Goal: Information Seeking & Learning: Check status

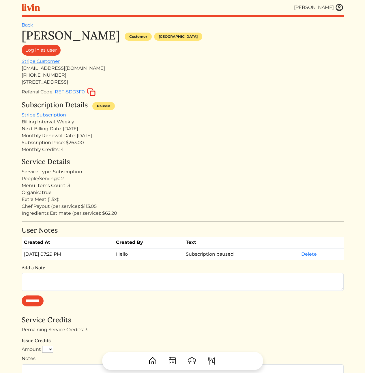
scroll to position [28, 0]
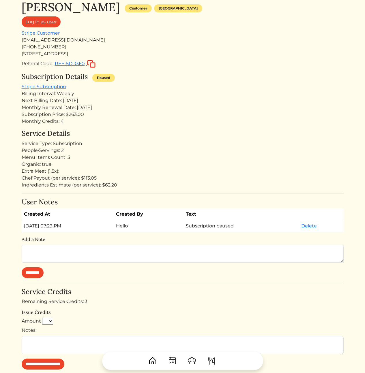
click at [145, 125] on div "Monthly Credits: 4" at bounding box center [183, 121] width 322 height 7
click at [181, 139] on div "Service Details Service Type: Subscription People/Servings: 2 Menu Items Count:…" at bounding box center [183, 158] width 322 height 59
click at [169, 151] on div "People/Servings: 2" at bounding box center [183, 150] width 322 height 7
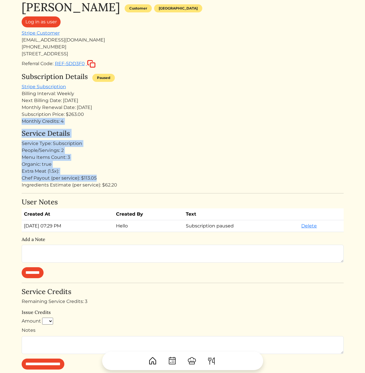
drag, startPoint x: 197, startPoint y: 167, endPoint x: 186, endPoint y: 112, distance: 55.6
click at [186, 112] on div "Kameale Terry Customer Los angeles Log in as user Stripe Customer kamealeterry@…" at bounding box center [183, 254] width 322 height 509
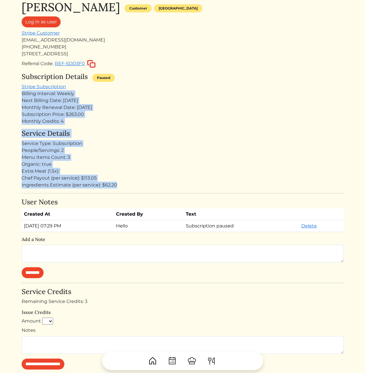
drag, startPoint x: 181, startPoint y: 88, endPoint x: 197, endPoint y: 182, distance: 95.6
click at [196, 182] on div "Kameale Terry Customer Los angeles Log in as user Stripe Customer kamealeterry@…" at bounding box center [183, 254] width 322 height 509
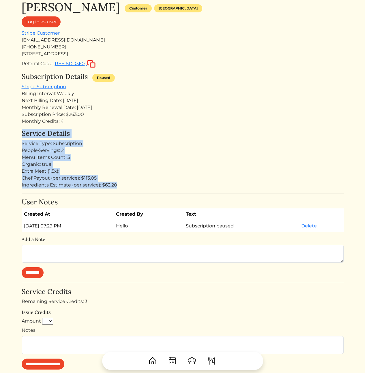
drag, startPoint x: 197, startPoint y: 186, endPoint x: 185, endPoint y: 126, distance: 61.0
click at [185, 126] on div "Kameale Terry Customer Los angeles Log in as user Stripe Customer kamealeterry@…" at bounding box center [183, 254] width 322 height 509
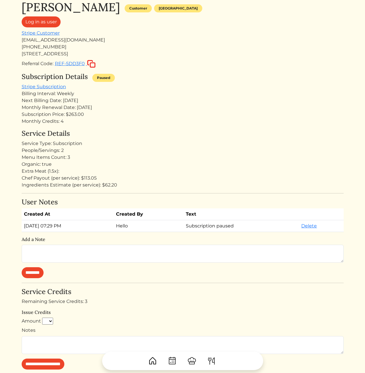
click at [191, 113] on div "Subscription Price: $263.00" at bounding box center [183, 114] width 322 height 7
click at [160, 125] on div "Kameale Terry Customer Los angeles Log in as user Stripe Customer kamealeterry@…" at bounding box center [183, 254] width 322 height 509
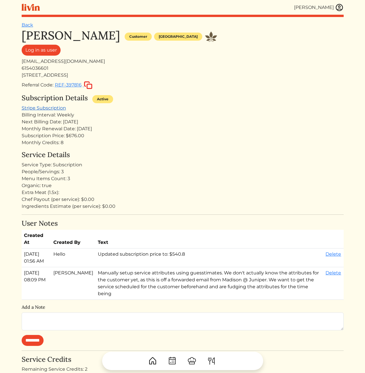
click at [45, 107] on link "Stripe Subscription" at bounding box center [44, 107] width 44 height 5
click at [251, 165] on div "Service Type: Subscription" at bounding box center [183, 165] width 322 height 7
click at [206, 116] on div "Billing Interval: Weekly" at bounding box center [183, 115] width 322 height 7
click at [72, 134] on div "Subscription Price: $676.00" at bounding box center [183, 135] width 322 height 7
drag, startPoint x: 172, startPoint y: 255, endPoint x: 114, endPoint y: 254, distance: 58.0
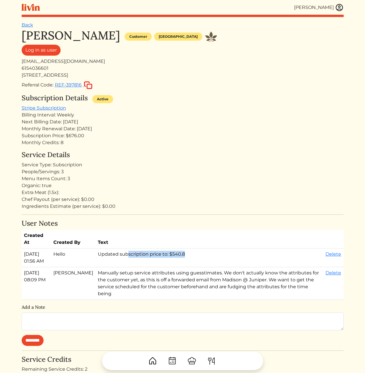
click at [114, 254] on td "Updated subscription price to: $540.8" at bounding box center [209, 258] width 228 height 19
click at [138, 258] on td "Updated subscription price to: $540.8" at bounding box center [209, 258] width 228 height 19
click at [182, 155] on h4 "Service Details" at bounding box center [183, 155] width 322 height 8
click at [54, 137] on div "Subscription Price: $676.00" at bounding box center [183, 135] width 322 height 7
click at [74, 136] on div "Subscription Price: $676.00" at bounding box center [183, 135] width 322 height 7
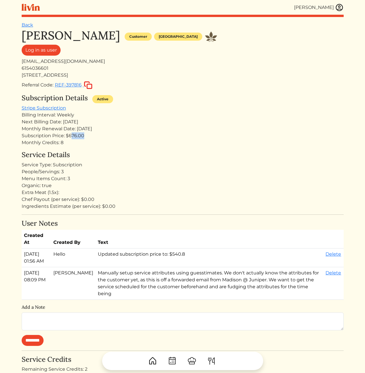
drag, startPoint x: 70, startPoint y: 135, endPoint x: 87, endPoint y: 135, distance: 16.4
click at [87, 135] on div "Subscription Price: $676.00" at bounding box center [183, 135] width 322 height 7
click at [77, 133] on div "Subscription Price: $676.00" at bounding box center [183, 135] width 322 height 7
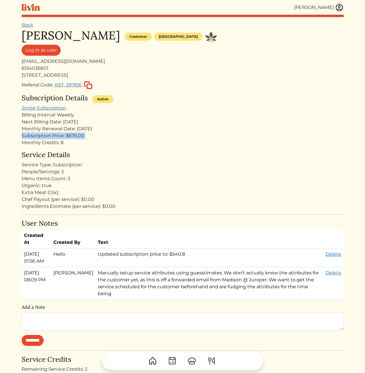
click at [77, 133] on div "Subscription Price: $676.00" at bounding box center [183, 135] width 322 height 7
click at [115, 135] on div "Subscription Price: $676.00" at bounding box center [183, 135] width 322 height 7
click at [43, 136] on div "Subscription Price: $676.00" at bounding box center [183, 135] width 322 height 7
click at [121, 139] on div "Monthly Credits: 8" at bounding box center [183, 142] width 322 height 7
click at [59, 61] on div "[EMAIL_ADDRESS][DOMAIN_NAME]" at bounding box center [183, 61] width 322 height 7
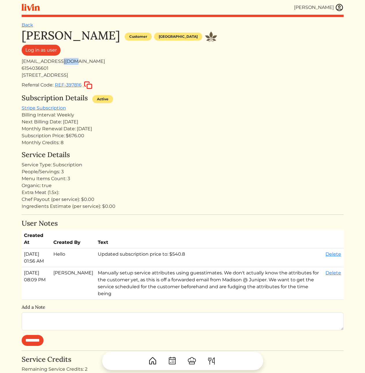
click at [59, 61] on div "[EMAIL_ADDRESS][DOMAIN_NAME]" at bounding box center [183, 61] width 322 height 7
copy div "[EMAIL_ADDRESS][DOMAIN_NAME]"
click at [177, 201] on div "Chef Payout (per service): $0.00" at bounding box center [183, 199] width 322 height 7
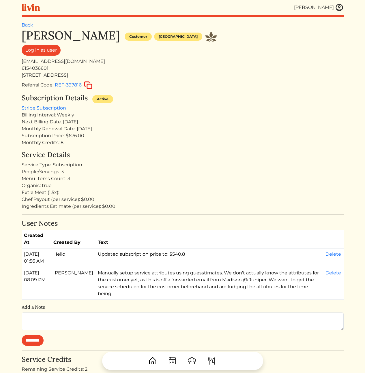
click at [77, 138] on div "Subscription Price: $676.00" at bounding box center [183, 135] width 322 height 7
click at [145, 181] on div "Service Details Service Type: Subscription People/Servings: 3 Menu Items Count:…" at bounding box center [183, 180] width 322 height 59
click at [143, 191] on div "Extra Meat (1.5x):" at bounding box center [183, 192] width 322 height 7
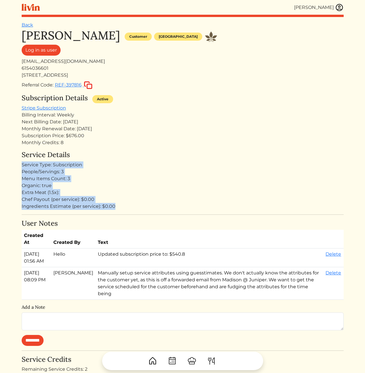
drag, startPoint x: 134, startPoint y: 204, endPoint x: 125, endPoint y: 150, distance: 54.1
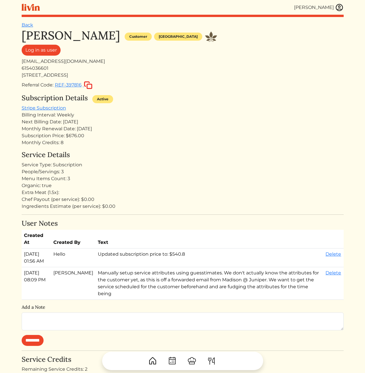
click at [83, 129] on div "Monthly Renewal Date: [DATE]" at bounding box center [183, 128] width 322 height 7
click at [94, 129] on div "Monthly Renewal Date: [DATE]" at bounding box center [183, 128] width 322 height 7
drag, startPoint x: 114, startPoint y: 140, endPoint x: 106, endPoint y: 116, distance: 26.0
click at [106, 117] on div "Subscription Details Active Stripe Subscription Billing Interval: Weekly Next B…" at bounding box center [183, 120] width 322 height 52
click at [106, 116] on div "Billing Interval: Weekly" at bounding box center [183, 115] width 322 height 7
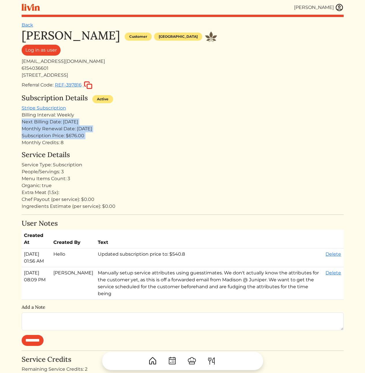
drag, startPoint x: 106, startPoint y: 116, endPoint x: 119, endPoint y: 142, distance: 28.8
click at [118, 140] on div "Subscription Details Active Stripe Subscription Billing Interval: Weekly Next B…" at bounding box center [183, 120] width 322 height 52
click at [119, 142] on div "Monthly Credits: 8" at bounding box center [183, 142] width 322 height 7
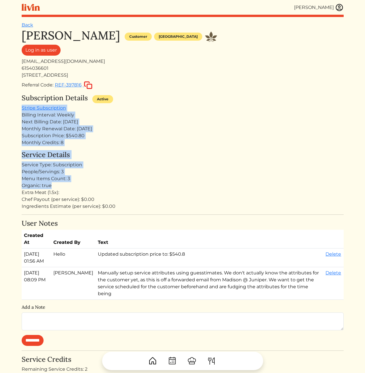
drag, startPoint x: 171, startPoint y: 142, endPoint x: 184, endPoint y: 196, distance: 55.3
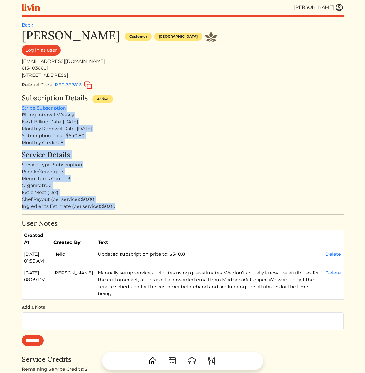
drag, startPoint x: 208, startPoint y: 204, endPoint x: 160, endPoint y: 94, distance: 120.3
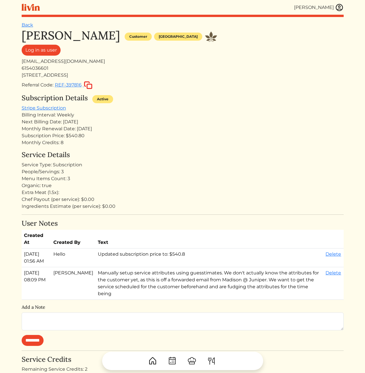
click at [191, 138] on div "Subscription Price: $540.80" at bounding box center [183, 135] width 322 height 7
click at [251, 135] on div "Subscription Price: $540.80" at bounding box center [183, 135] width 322 height 7
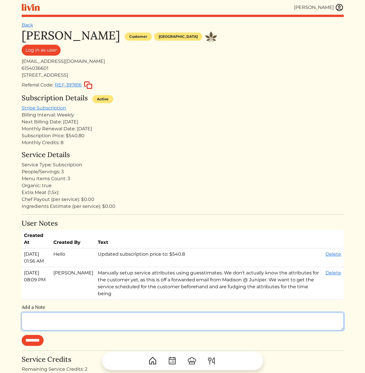
click at [110, 319] on textarea at bounding box center [183, 322] width 322 height 18
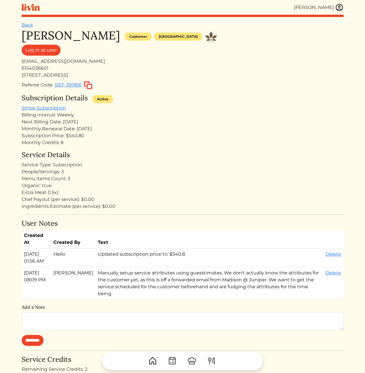
click at [266, 131] on div "Monthly Renewal Date: [DATE]" at bounding box center [183, 128] width 322 height 7
click at [41, 63] on div "[EMAIL_ADDRESS][DOMAIN_NAME]" at bounding box center [183, 61] width 322 height 7
copy div "[EMAIL_ADDRESS][DOMAIN_NAME]"
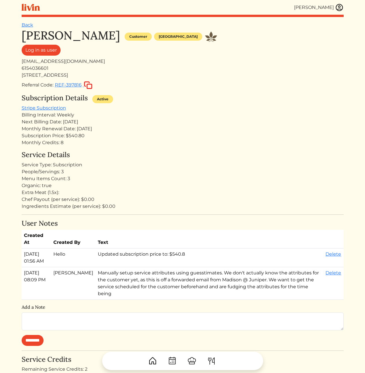
click at [202, 125] on div "Next Billing Date: [DATE]" at bounding box center [183, 122] width 322 height 7
click at [190, 160] on div "Service Details Service Type: Subscription People/Servings: 3 Menu Items Count:…" at bounding box center [183, 180] width 322 height 59
click at [214, 121] on div "Next Billing Date: [DATE]" at bounding box center [183, 122] width 322 height 7
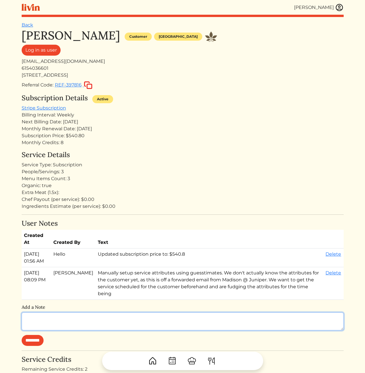
click at [87, 314] on textarea at bounding box center [183, 322] width 322 height 18
click at [87, 313] on textarea at bounding box center [183, 322] width 322 height 18
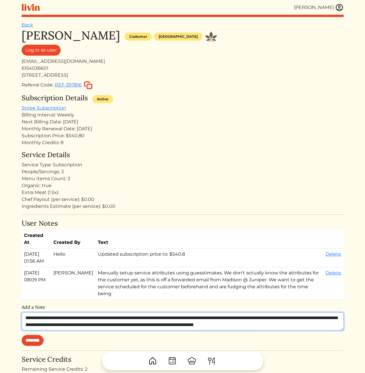
scroll to position [5, 0]
type textarea "**********"
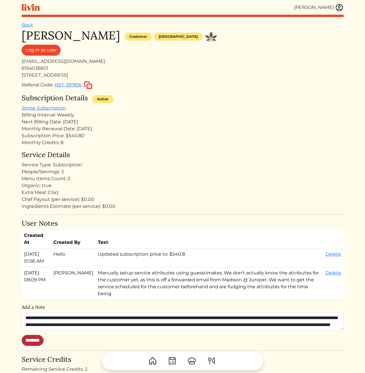
click at [44, 335] on input "********" at bounding box center [33, 340] width 22 height 11
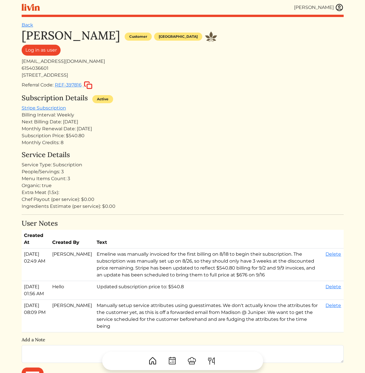
click at [212, 151] on h4 "Service Details" at bounding box center [183, 155] width 322 height 8
click at [256, 269] on td "Emeline was manually invoiced for the first billing on 8/18 to begin their subs…" at bounding box center [208, 265] width 229 height 33
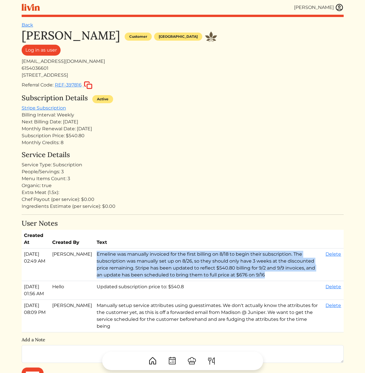
click at [256, 269] on td "Emeline was manually invoiced for the first billing on 8/18 to begin their subs…" at bounding box center [208, 265] width 229 height 33
copy tr "Emeline was manually invoiced for the first billing on 8/18 to begin their subs…"
click at [329, 257] on link "Delete" at bounding box center [333, 253] width 16 height 5
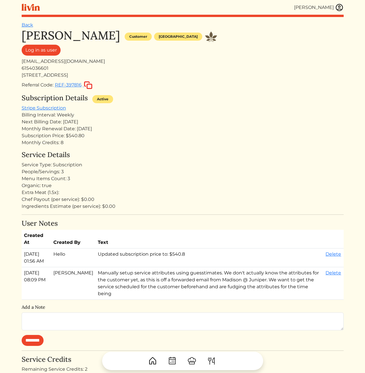
scroll to position [97, 0]
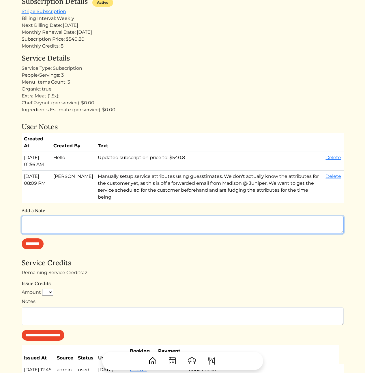
click at [85, 219] on textarea at bounding box center [183, 225] width 322 height 18
paste textarea "**********"
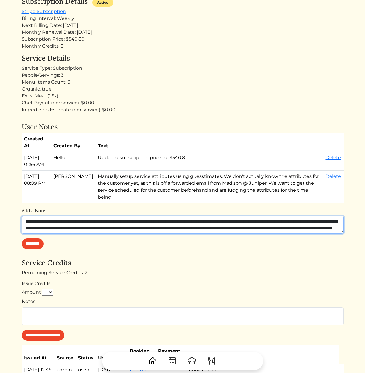
scroll to position [5, 0]
click at [80, 217] on textarea "**********" at bounding box center [183, 225] width 322 height 18
type textarea "**********"
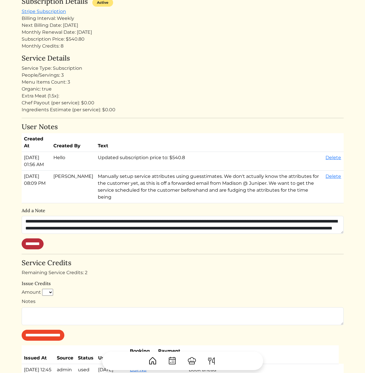
click at [40, 239] on input "********" at bounding box center [33, 244] width 22 height 11
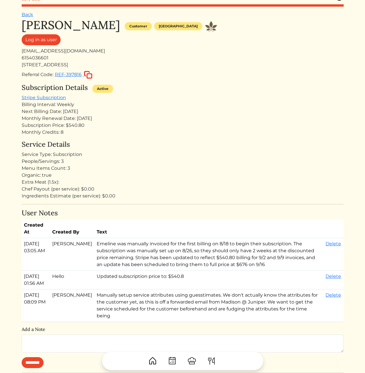
scroll to position [0, 0]
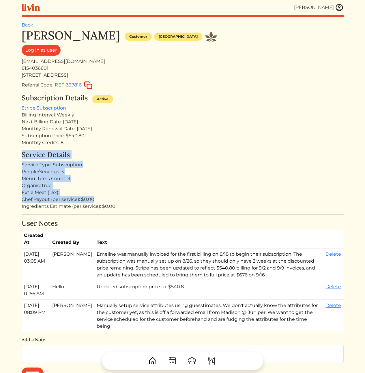
drag, startPoint x: 191, startPoint y: 199, endPoint x: 167, endPoint y: 143, distance: 61.3
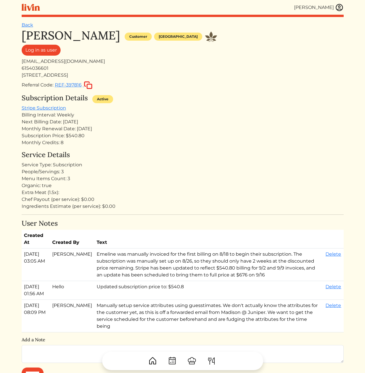
click at [168, 140] on div "Monthly Credits: 8" at bounding box center [183, 142] width 322 height 7
drag, startPoint x: 178, startPoint y: 187, endPoint x: 177, endPoint y: 202, distance: 14.7
click at [177, 203] on div "Ingredients Estimate (per service): $0.00" at bounding box center [183, 206] width 322 height 7
drag, startPoint x: 74, startPoint y: 178, endPoint x: 18, endPoint y: 171, distance: 56.3
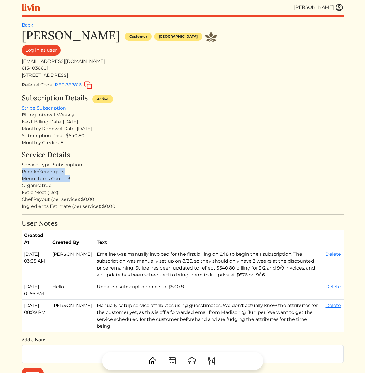
click at [18, 172] on html "[PERSON_NAME] [PERSON_NAME] Log out Dashboard Services Upcoming Completed Reque…" at bounding box center [182, 186] width 365 height 373
click at [22, 170] on div "People/Servings: 3" at bounding box center [183, 171] width 322 height 7
drag, startPoint x: 20, startPoint y: 170, endPoint x: 87, endPoint y: 182, distance: 68.2
click at [87, 182] on div "Organic: true" at bounding box center [183, 185] width 322 height 7
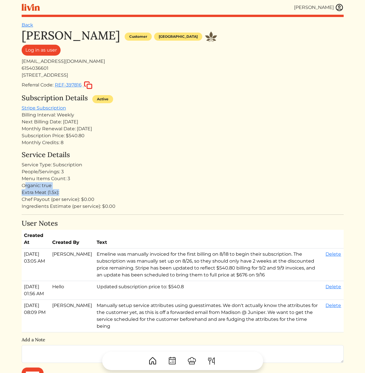
drag, startPoint x: 65, startPoint y: 188, endPoint x: 25, endPoint y: 181, distance: 41.0
click at [25, 184] on div "Service Details Service Type: Subscription People/Servings: 3 Menu Items Count:…" at bounding box center [183, 180] width 322 height 59
drag, startPoint x: 20, startPoint y: 172, endPoint x: 59, endPoint y: 190, distance: 42.5
click at [61, 188] on div "Organic: true" at bounding box center [183, 185] width 322 height 7
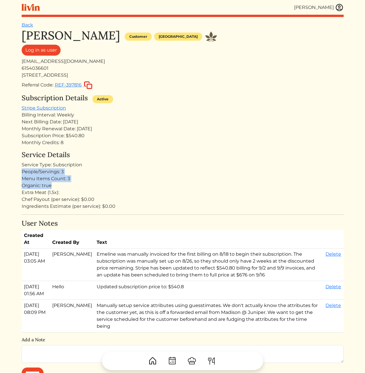
drag, startPoint x: 59, startPoint y: 185, endPoint x: 21, endPoint y: 173, distance: 39.8
click at [60, 184] on div "Organic: true" at bounding box center [183, 185] width 322 height 7
click at [66, 185] on div "Organic: true" at bounding box center [183, 185] width 322 height 7
click at [216, 170] on div "People/Servings: 3" at bounding box center [183, 171] width 322 height 7
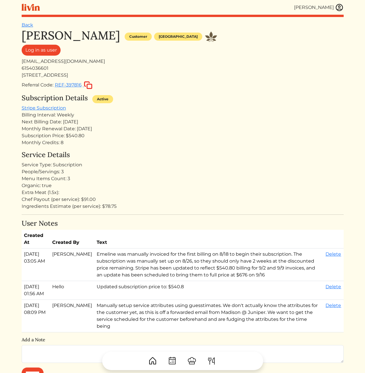
click at [183, 198] on div "Chef Payout (per service): $91.00" at bounding box center [183, 199] width 322 height 7
drag, startPoint x: 183, startPoint y: 193, endPoint x: 160, endPoint y: 206, distance: 26.6
click at [145, 206] on div "Service Details Service Type: Subscription People/Servings: 3 Menu Items Count:…" at bounding box center [183, 180] width 322 height 59
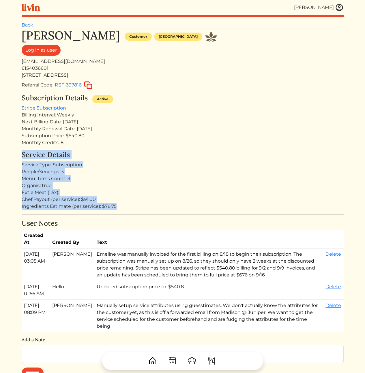
drag, startPoint x: 169, startPoint y: 174, endPoint x: 164, endPoint y: 134, distance: 41.0
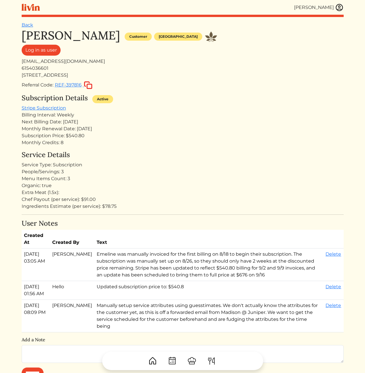
click at [162, 122] on div "Next Billing Date: [DATE]" at bounding box center [183, 122] width 322 height 7
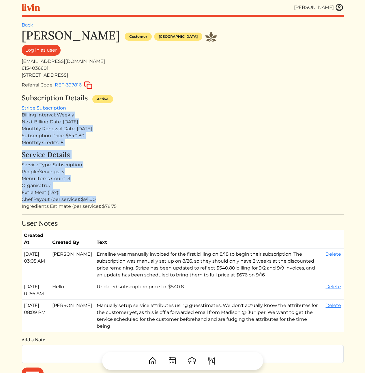
drag, startPoint x: 145, startPoint y: 108, endPoint x: 172, endPoint y: 206, distance: 101.6
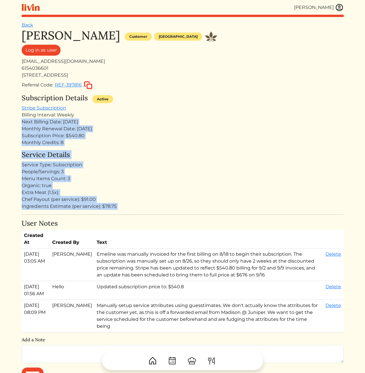
drag, startPoint x: 180, startPoint y: 215, endPoint x: 159, endPoint y: 109, distance: 107.6
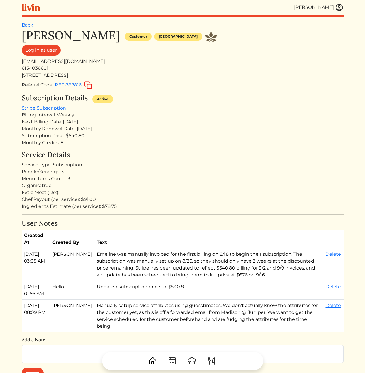
click at [159, 109] on div "Subscription Details Active Stripe Subscription Billing Interval: Weekly Next B…" at bounding box center [183, 120] width 322 height 52
click at [151, 174] on div "People/Servings: 3" at bounding box center [183, 171] width 322 height 7
click at [149, 102] on div "Subscription Details Active" at bounding box center [183, 99] width 322 height 11
click at [295, 164] on div "Service Type: Subscription" at bounding box center [183, 165] width 322 height 7
click at [223, 190] on div "Extra Meat (1.5x):" at bounding box center [183, 192] width 322 height 7
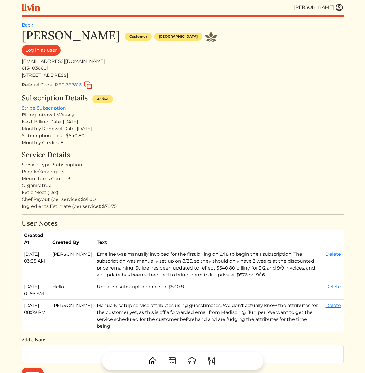
click at [157, 172] on div "People/Servings: 3" at bounding box center [183, 171] width 322 height 7
drag, startPoint x: 207, startPoint y: 168, endPoint x: 194, endPoint y: 168, distance: 13.0
click at [206, 168] on div "People/Servings: 3" at bounding box center [183, 171] width 322 height 7
click at [155, 166] on div "Service Type: Subscription" at bounding box center [183, 165] width 322 height 7
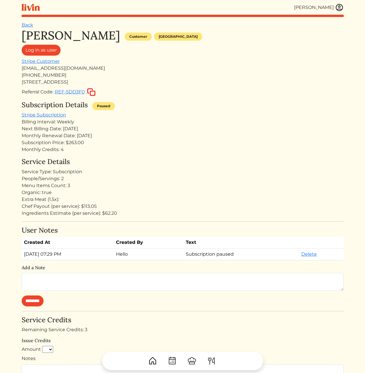
scroll to position [28, 0]
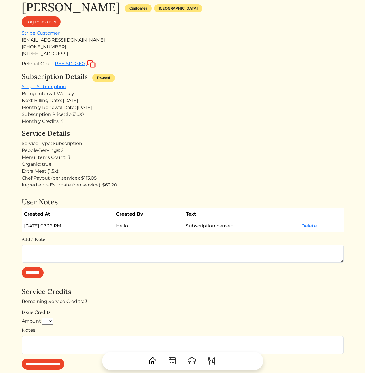
drag, startPoint x: 129, startPoint y: 101, endPoint x: 141, endPoint y: 194, distance: 93.9
click at [140, 191] on div "[PERSON_NAME] Customer [GEOGRAPHIC_DATA] Log in as user Stripe Customer [EMAIL_…" at bounding box center [183, 254] width 322 height 509
click at [154, 190] on div "[PERSON_NAME] Customer [GEOGRAPHIC_DATA] Log in as user Stripe Customer [EMAIL_…" at bounding box center [183, 254] width 322 height 509
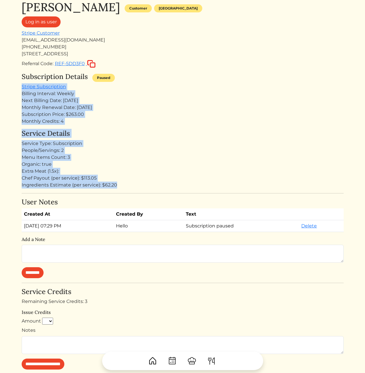
drag, startPoint x: 156, startPoint y: 176, endPoint x: 121, endPoint y: 67, distance: 115.2
click at [125, 68] on div "[PERSON_NAME] Customer [GEOGRAPHIC_DATA] Log in as user Stripe Customer [EMAIL_…" at bounding box center [183, 254] width 322 height 509
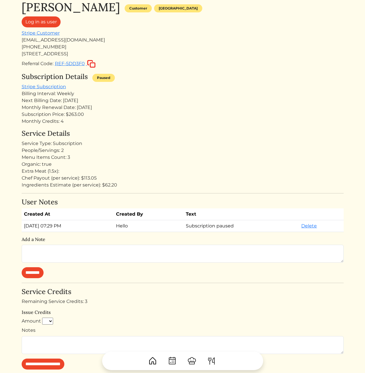
click at [160, 76] on div "Subscription Details Paused" at bounding box center [183, 78] width 322 height 11
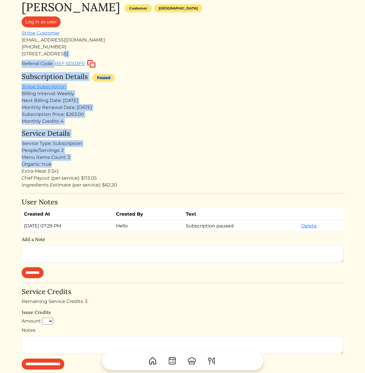
drag, startPoint x: 137, startPoint y: 54, endPoint x: 176, endPoint y: 172, distance: 124.0
click at [172, 167] on div "[PERSON_NAME] Customer [GEOGRAPHIC_DATA] Log in as user Stripe Customer [EMAIL_…" at bounding box center [183, 254] width 322 height 509
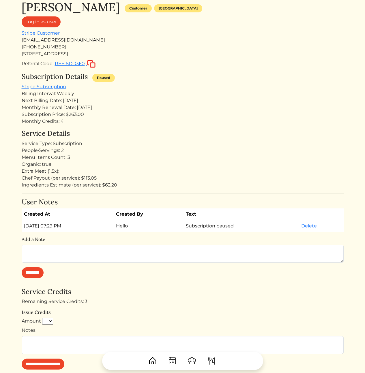
click at [177, 172] on div "Extra Meat (1.5x):" at bounding box center [183, 171] width 322 height 7
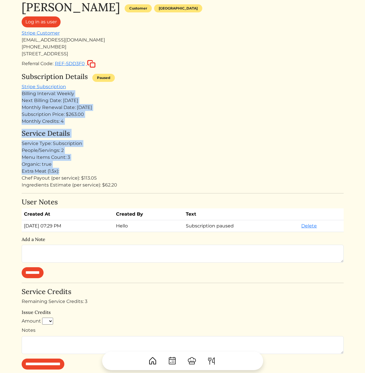
drag, startPoint x: 175, startPoint y: 172, endPoint x: 138, endPoint y: 80, distance: 99.5
click at [140, 82] on div "Kameale Terry Customer Los angeles Log in as user Stripe Customer kamealeterry@…" at bounding box center [183, 254] width 322 height 509
click at [138, 79] on div "Subscription Details Paused" at bounding box center [183, 78] width 322 height 11
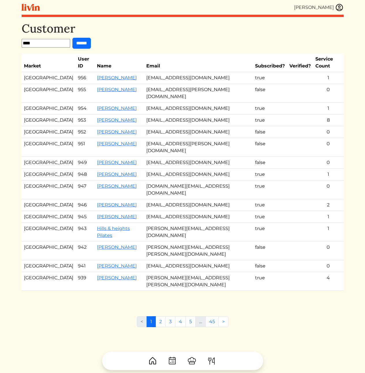
drag, startPoint x: 184, startPoint y: 97, endPoint x: 206, endPoint y: 215, distance: 120.2
click at [206, 215] on div "Customer **** ****** Market User ID Name Email Subscribed? Verified? Service Co…" at bounding box center [183, 162] width 322 height 281
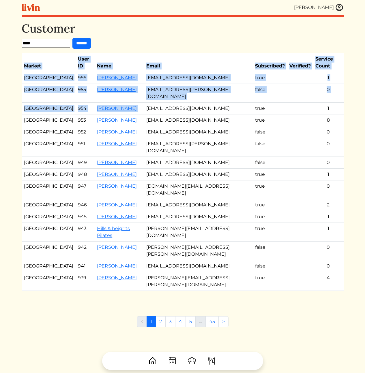
drag, startPoint x: 196, startPoint y: 78, endPoint x: 181, endPoint y: 49, distance: 32.1
click at [181, 49] on div "Customer **** ****** Market User ID Name Email Subscribed? Verified? Service Co…" at bounding box center [183, 162] width 322 height 281
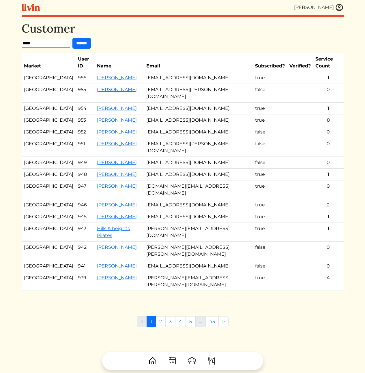
click at [181, 49] on div "Customer **** ****** Market User ID Name Email Subscribed? Verified? Service Co…" at bounding box center [183, 162] width 322 height 281
click at [108, 75] on link "[PERSON_NAME]" at bounding box center [117, 77] width 40 height 5
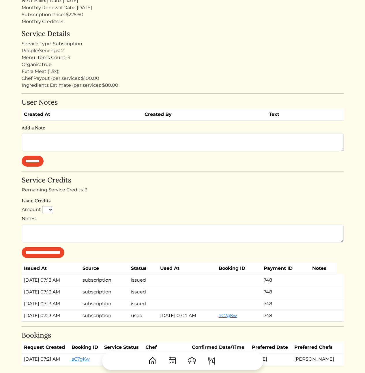
scroll to position [158, 0]
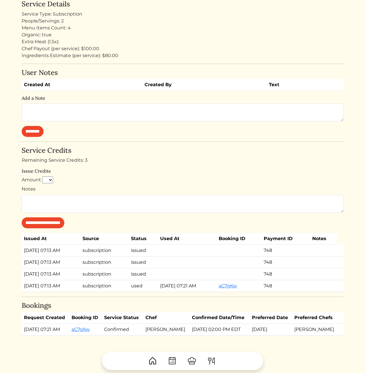
click at [54, 267] on td "[DATE] 07:13 AM" at bounding box center [51, 262] width 59 height 12
click at [119, 268] on td "subscription" at bounding box center [104, 274] width 48 height 12
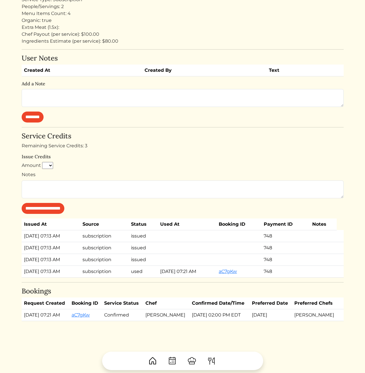
scroll to position [190, 0]
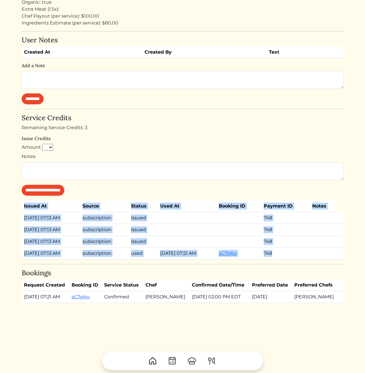
drag, startPoint x: 110, startPoint y: 261, endPoint x: 15, endPoint y: 215, distance: 105.8
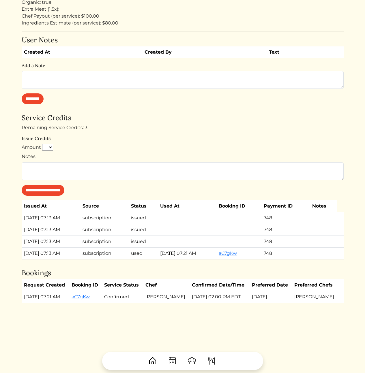
drag, startPoint x: 36, startPoint y: 234, endPoint x: 70, endPoint y: 258, distance: 42.1
click at [71, 258] on td "[DATE] 07:13 AM" at bounding box center [51, 253] width 59 height 12
drag, startPoint x: 74, startPoint y: 259, endPoint x: 25, endPoint y: 226, distance: 60.1
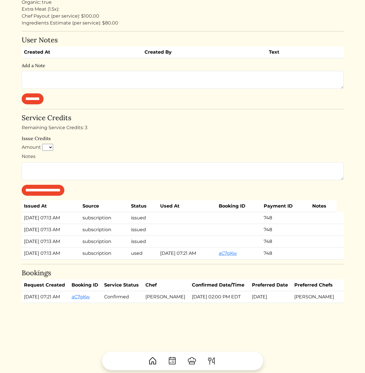
click at [25, 226] on tbody "[DATE] 07:13 AM subscription issued 748 [DATE] 07:13 AM subscription issued 748…" at bounding box center [183, 235] width 322 height 47
click at [25, 226] on td "[DATE] 07:13 AM" at bounding box center [51, 230] width 59 height 12
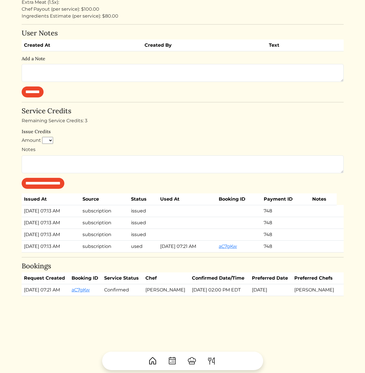
scroll to position [202, 0]
click at [48, 222] on td "[DATE] 07:13 AM" at bounding box center [51, 223] width 59 height 12
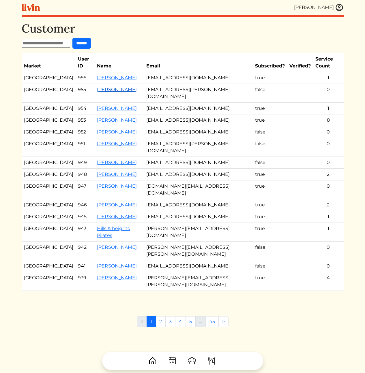
click at [108, 87] on link "[PERSON_NAME]" at bounding box center [117, 89] width 40 height 5
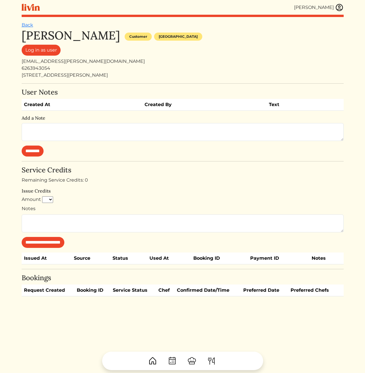
click at [156, 168] on h4 "Service Credits" at bounding box center [183, 170] width 322 height 8
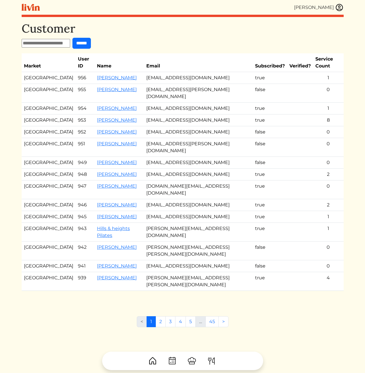
click at [170, 84] on td "[EMAIL_ADDRESS][PERSON_NAME][DOMAIN_NAME]" at bounding box center [198, 93] width 109 height 19
click at [171, 199] on td "[EMAIL_ADDRESS][DOMAIN_NAME]" at bounding box center [198, 205] width 109 height 12
